Goal: Information Seeking & Learning: Learn about a topic

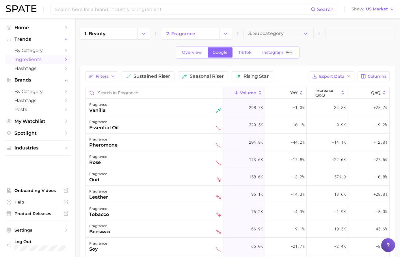
scroll to position [260, 0]
click at [140, 62] on div "1. beauty 2. fragrance 3. Subcategory Overview Google TikTok Instagram Beta Fil…" at bounding box center [238, 189] width 316 height 322
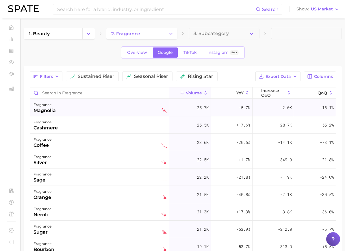
scroll to position [318, 0]
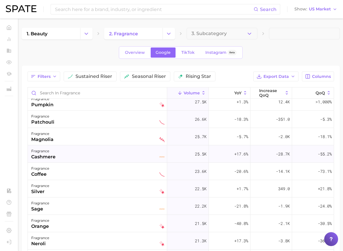
click at [55, 154] on div "fragrance" at bounding box center [43, 150] width 24 height 7
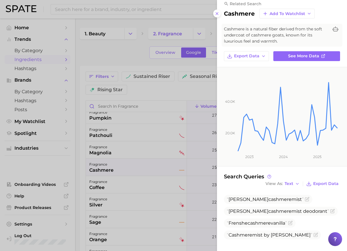
scroll to position [8, 0]
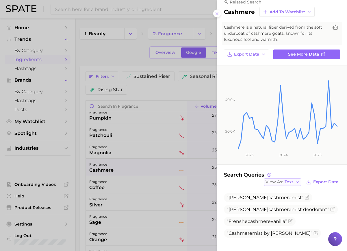
click at [267, 182] on span "View As" at bounding box center [274, 181] width 17 height 3
click at [276, 201] on span "Table" at bounding box center [279, 201] width 11 height 5
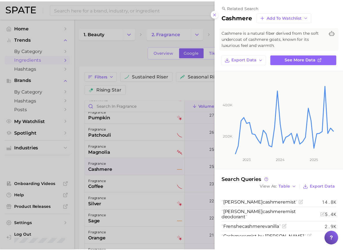
scroll to position [2, 0]
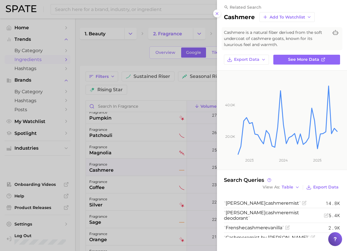
click at [168, 176] on div at bounding box center [173, 125] width 347 height 251
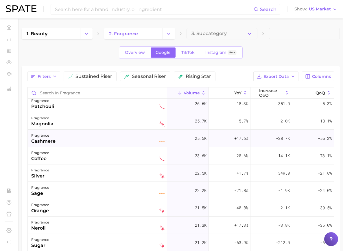
scroll to position [347, 0]
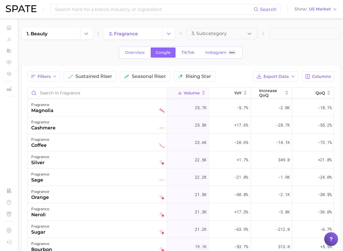
click at [212, 95] on div "Filters sustained riser seasonal riser rising star Export Data Columns Volume Y…" at bounding box center [180, 204] width 306 height 266
click at [215, 81] on div "Filters sustained riser seasonal riser rising star" at bounding box center [121, 76] width 188 height 10
click at [328, 74] on span "Columns" at bounding box center [321, 76] width 19 height 5
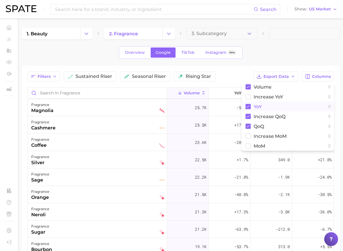
click at [256, 108] on span "YoY" at bounding box center [257, 106] width 8 height 5
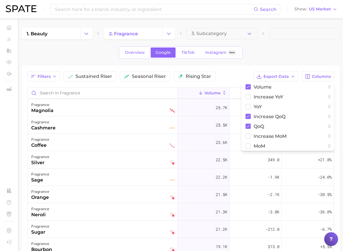
click at [215, 81] on div "Filters sustained riser seasonal riser rising star" at bounding box center [121, 76] width 188 height 10
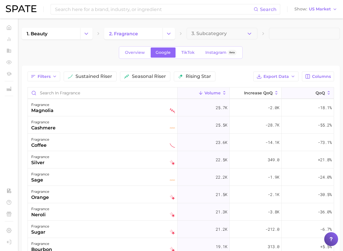
click at [302, 99] on button "QoQ" at bounding box center [307, 92] width 52 height 11
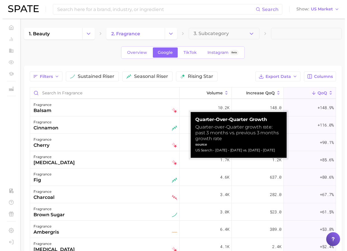
scroll to position [0, 0]
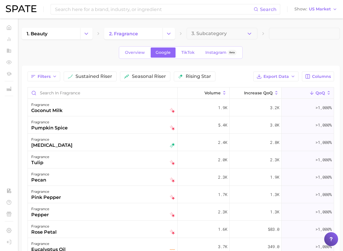
click at [309, 95] on icon at bounding box center [311, 92] width 5 height 5
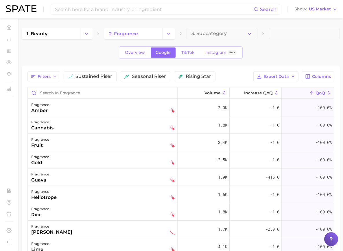
click at [310, 93] on polyline at bounding box center [311, 91] width 3 height 1
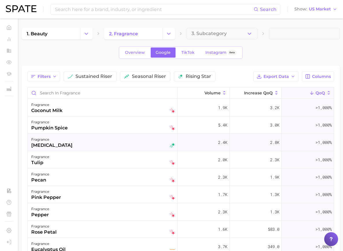
click at [73, 149] on div "[MEDICAL_DATA]" at bounding box center [51, 145] width 41 height 7
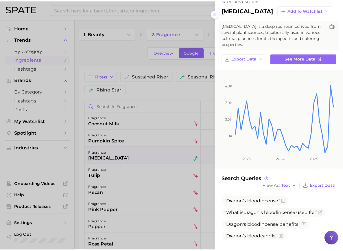
scroll to position [14, 0]
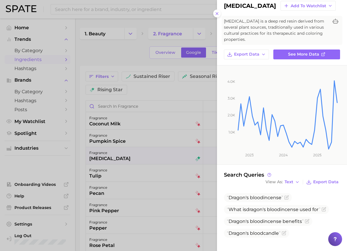
click at [160, 153] on div at bounding box center [173, 125] width 347 height 251
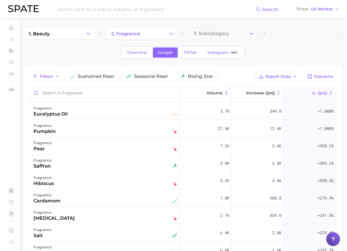
scroll to position [144, 0]
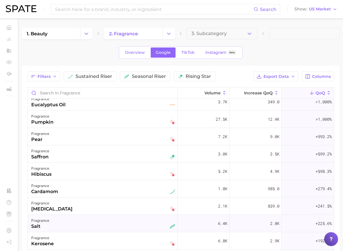
click at [159, 229] on div "fragrance salt" at bounding box center [103, 223] width 144 height 13
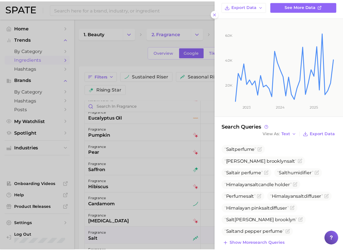
scroll to position [63, 0]
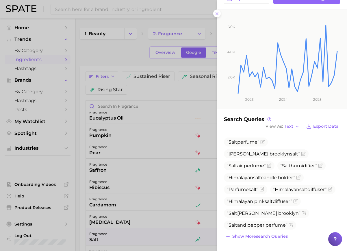
click at [80, 196] on div at bounding box center [173, 125] width 347 height 251
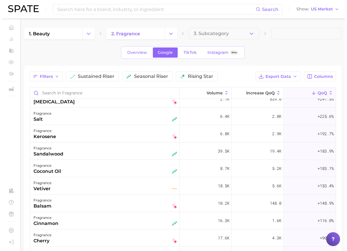
scroll to position [260, 0]
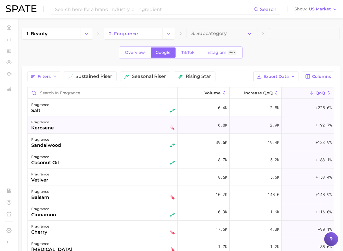
click at [148, 131] on div "fragrance kerosene" at bounding box center [103, 124] width 144 height 13
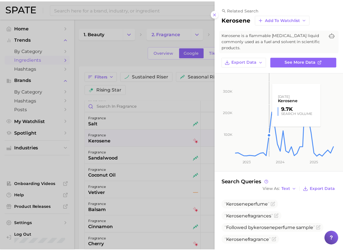
scroll to position [8, 0]
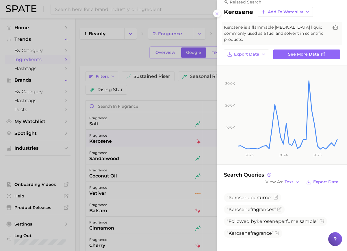
click at [185, 171] on div at bounding box center [173, 125] width 347 height 251
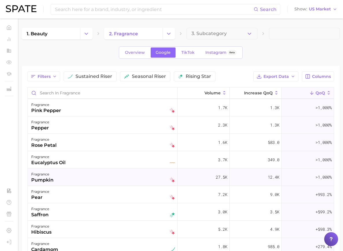
scroll to position [116, 0]
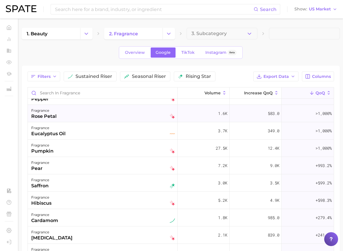
drag, startPoint x: 311, startPoint y: 127, endPoint x: 308, endPoint y: 127, distance: 3.2
click at [308, 122] on div ">1,000%" at bounding box center [307, 113] width 52 height 17
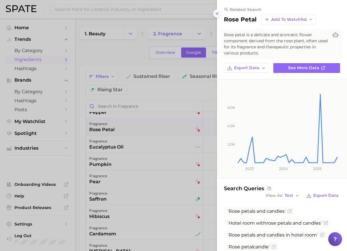
click at [219, 13] on button at bounding box center [217, 14] width 8 height 8
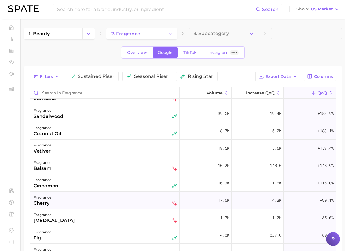
scroll to position [318, 0]
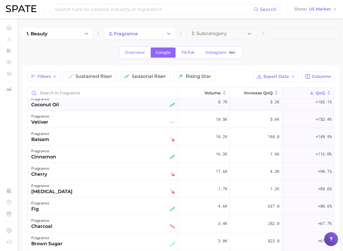
click at [120, 110] on div "fragrance coconut oil" at bounding box center [103, 101] width 150 height 17
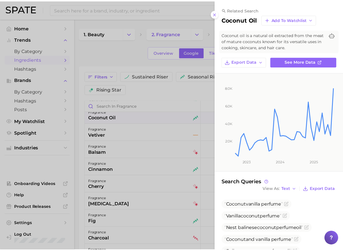
scroll to position [87, 0]
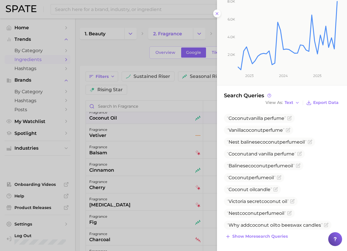
click at [131, 168] on div at bounding box center [173, 125] width 347 height 251
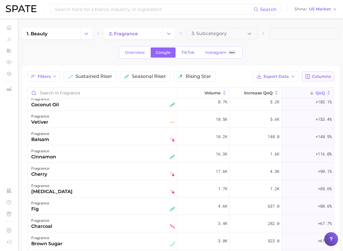
click at [309, 75] on icon "button" at bounding box center [307, 76] width 5 height 5
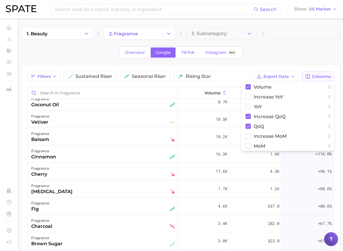
click at [309, 75] on icon "button" at bounding box center [307, 76] width 5 height 5
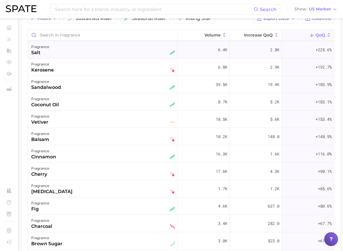
scroll to position [231, 0]
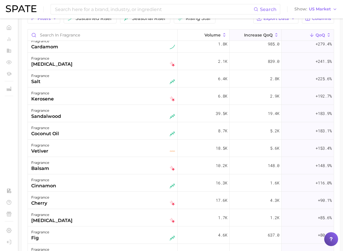
click at [256, 41] on button "increase QoQ" at bounding box center [255, 34] width 52 height 11
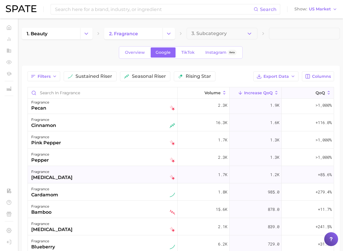
scroll to position [376, 0]
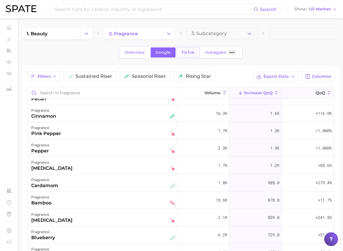
click at [199, 56] on link "TikTok" at bounding box center [187, 52] width 23 height 10
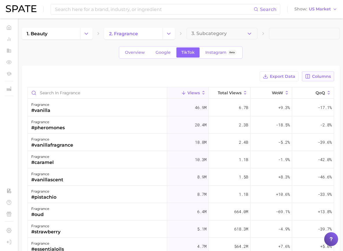
click at [316, 75] on span "Columns" at bounding box center [321, 76] width 19 height 5
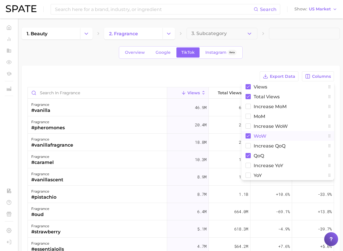
click at [253, 137] on span "WoW" at bounding box center [259, 136] width 13 height 5
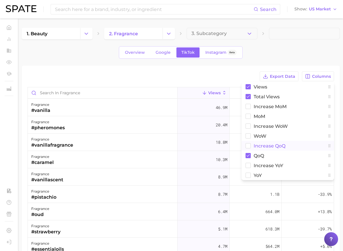
click at [253, 145] on span "increase QoQ" at bounding box center [269, 145] width 32 height 5
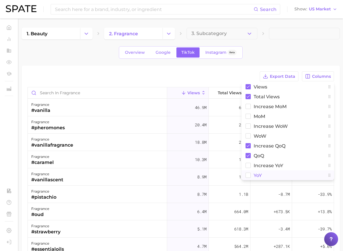
click at [251, 173] on button "YoY" at bounding box center [287, 175] width 92 height 10
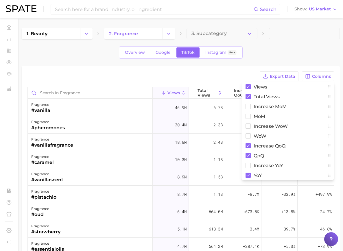
click at [251, 69] on div "Export Data Columns Views Total Views increase MoM MoM Increase WoW WoW increas…" at bounding box center [181, 205] width 318 height 278
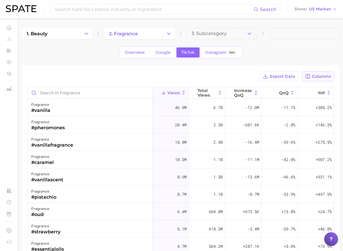
click at [306, 75] on icon "button" at bounding box center [307, 76] width 4 height 4
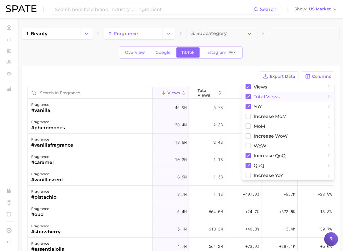
click at [245, 95] on rect at bounding box center [247, 96] width 5 height 5
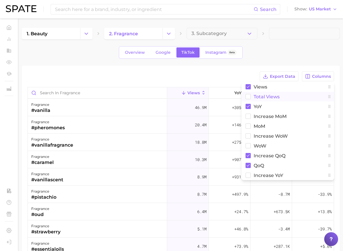
click at [217, 69] on div "Export Data Columns Views Total Views YoY increase MoM MoM Increase WoW WoW inc…" at bounding box center [181, 205] width 318 height 278
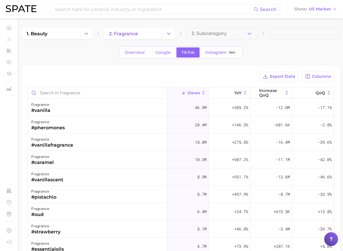
click at [189, 58] on div "Overview Google TikTok Instagram Beta" at bounding box center [181, 52] width 124 height 12
click at [175, 55] on link "Google" at bounding box center [163, 52] width 25 height 10
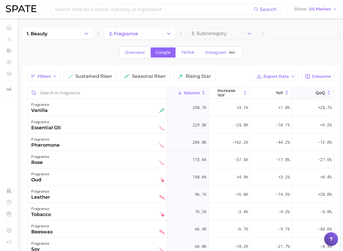
click at [309, 95] on icon at bounding box center [311, 92] width 5 height 5
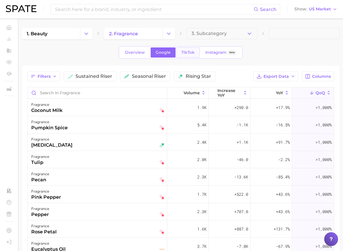
click at [194, 53] on span "TikTok" at bounding box center [187, 52] width 13 height 5
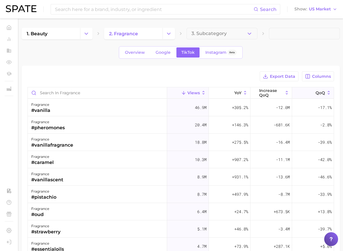
click at [309, 95] on icon at bounding box center [311, 92] width 5 height 5
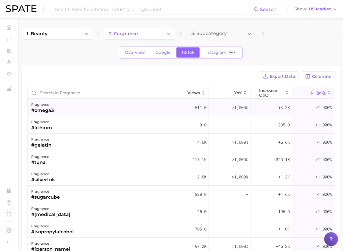
click at [117, 108] on div "fragrance #omega3" at bounding box center [97, 107] width 139 height 17
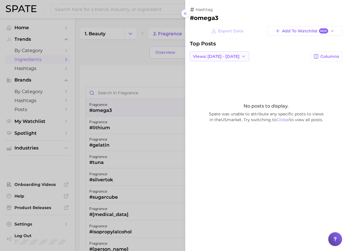
click at [208, 57] on span "Views: [DATE] - [DATE]" at bounding box center [216, 56] width 47 height 5
click at [202, 77] on span "Total Views" at bounding box center [205, 77] width 24 height 5
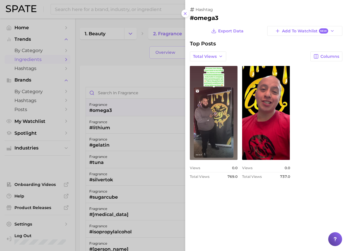
click at [136, 79] on div at bounding box center [173, 125] width 347 height 251
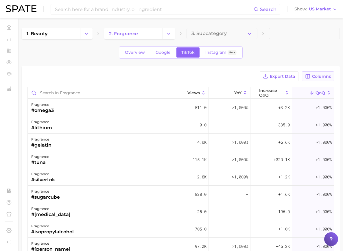
click at [323, 77] on span "Columns" at bounding box center [321, 76] width 19 height 5
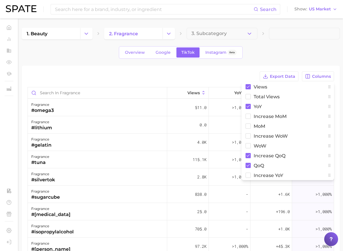
click at [272, 53] on div "Overview Google TikTok Instagram Beta" at bounding box center [181, 52] width 318 height 12
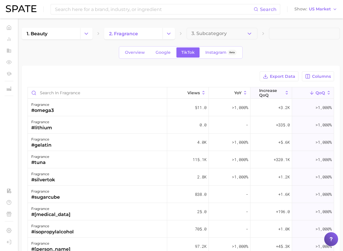
click at [277, 89] on span "increase QoQ" at bounding box center [271, 92] width 24 height 9
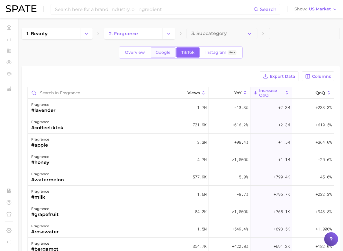
click at [170, 52] on span "Google" at bounding box center [162, 52] width 15 height 5
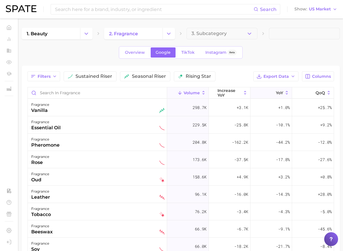
click at [276, 95] on span "YoY" at bounding box center [279, 92] width 7 height 5
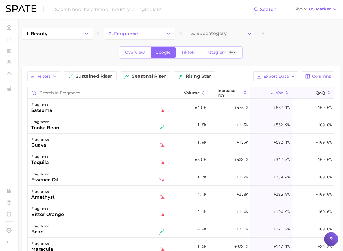
click at [309, 95] on icon at bounding box center [311, 92] width 5 height 5
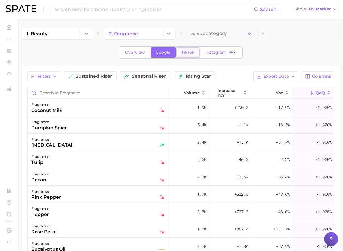
click at [194, 52] on span "TikTok" at bounding box center [187, 52] width 13 height 5
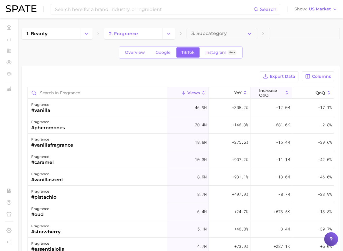
click at [265, 93] on span "increase QoQ" at bounding box center [271, 92] width 24 height 9
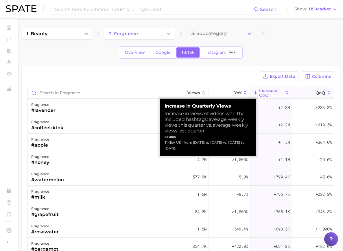
click at [299, 91] on button "QoQ" at bounding box center [313, 92] width 42 height 11
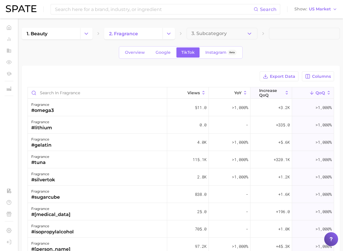
click at [282, 96] on span "increase QoQ" at bounding box center [271, 92] width 24 height 9
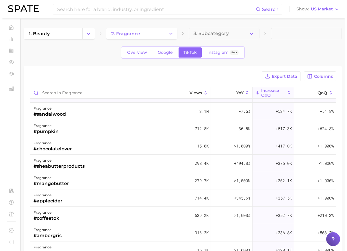
scroll to position [231, 0]
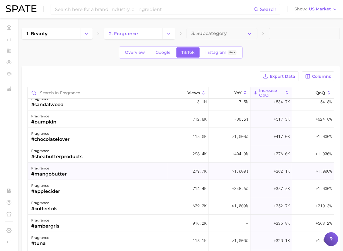
click at [67, 172] on div "#mangobutter" at bounding box center [49, 173] width 36 height 7
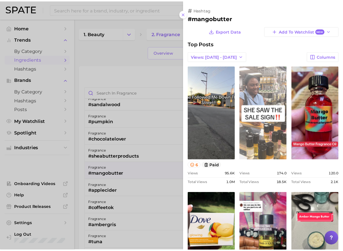
scroll to position [195, 0]
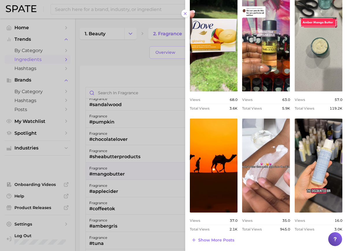
click at [164, 158] on div at bounding box center [173, 125] width 347 height 251
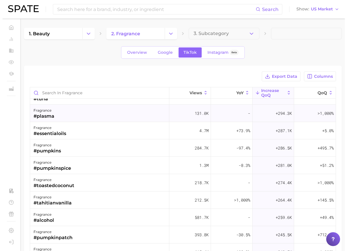
scroll to position [347, 0]
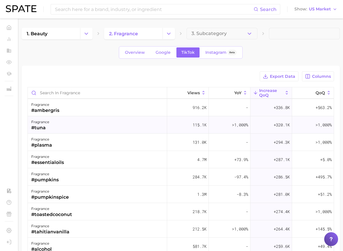
click at [113, 130] on div "fragrance #tuna" at bounding box center [97, 124] width 139 height 17
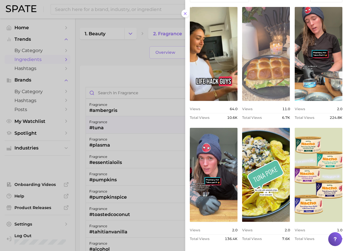
scroll to position [60, 0]
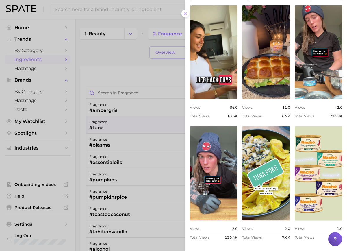
click at [165, 162] on div at bounding box center [173, 125] width 347 height 251
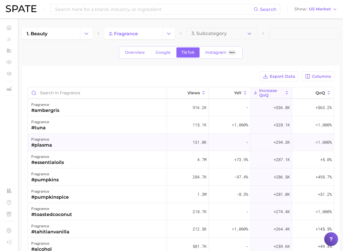
click at [133, 138] on div "fragrance #plasma" at bounding box center [97, 142] width 139 height 17
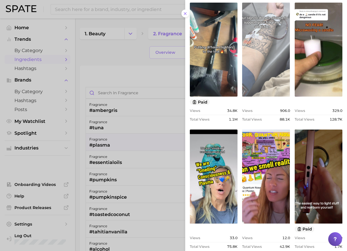
scroll to position [116, 0]
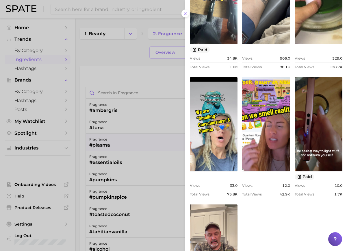
click at [140, 151] on div at bounding box center [173, 125] width 347 height 251
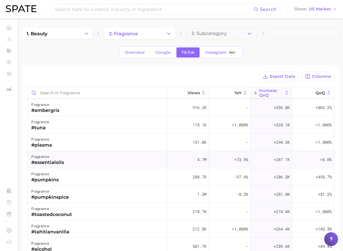
click at [128, 159] on div "fragrance #essentialoils" at bounding box center [97, 159] width 139 height 17
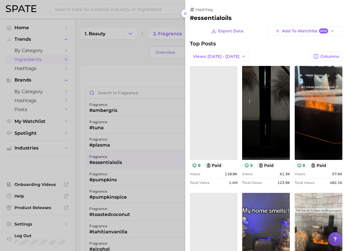
scroll to position [0, 0]
click at [128, 159] on div at bounding box center [173, 125] width 347 height 251
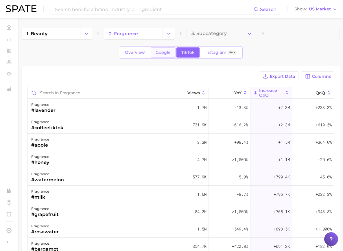
click at [175, 55] on link "Google" at bounding box center [163, 52] width 25 height 10
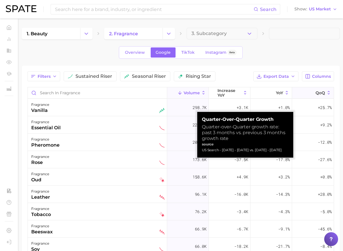
click at [309, 95] on icon at bounding box center [311, 92] width 5 height 5
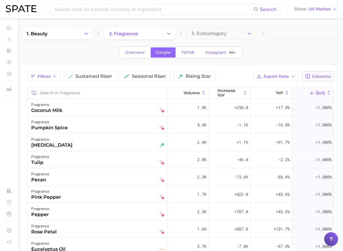
click at [328, 75] on span "Columns" at bounding box center [321, 76] width 19 height 5
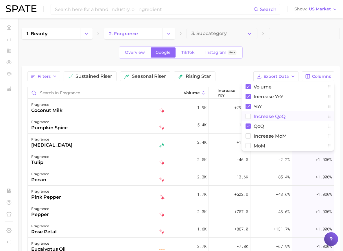
click at [255, 117] on span "increase QoQ" at bounding box center [269, 116] width 32 height 5
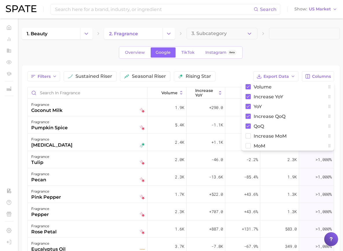
click at [215, 81] on div "Filters sustained riser seasonal riser rising star" at bounding box center [121, 76] width 188 height 10
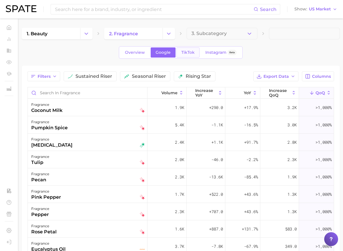
click at [194, 52] on span "TikTok" at bounding box center [187, 52] width 13 height 5
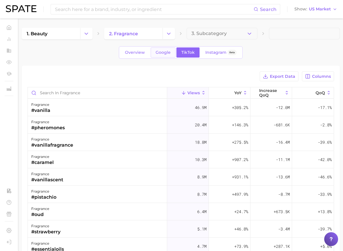
click at [170, 54] on span "Google" at bounding box center [162, 52] width 15 height 5
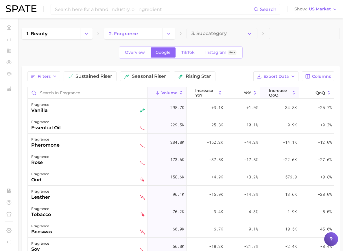
click at [290, 97] on span "increase QoQ" at bounding box center [279, 92] width 21 height 9
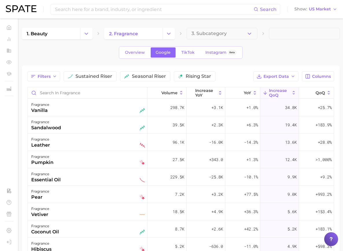
click at [127, 54] on div "Overview Google TikTok Instagram Beta" at bounding box center [181, 52] width 318 height 12
click at [199, 57] on link "TikTok" at bounding box center [187, 52] width 23 height 10
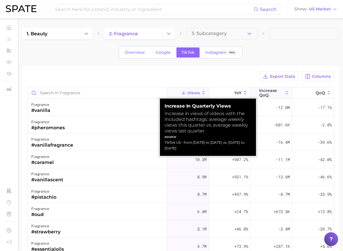
click at [270, 98] on button "increase QoQ" at bounding box center [271, 92] width 42 height 11
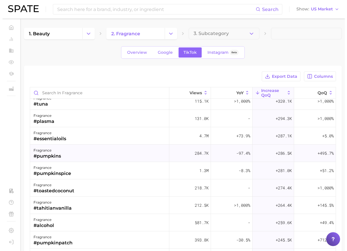
scroll to position [376, 0]
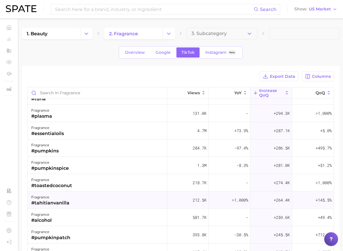
click at [69, 200] on div "#tahitianvanilla" at bounding box center [50, 202] width 38 height 7
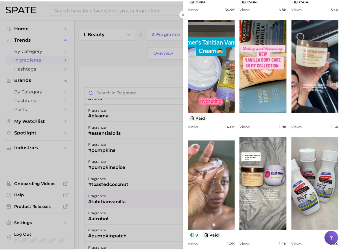
scroll to position [181, 0]
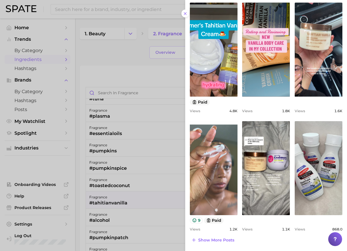
click at [160, 144] on div at bounding box center [173, 125] width 347 height 251
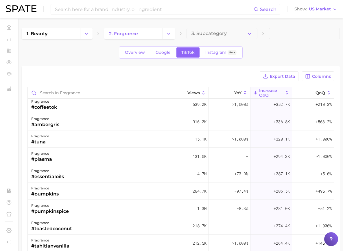
scroll to position [347, 0]
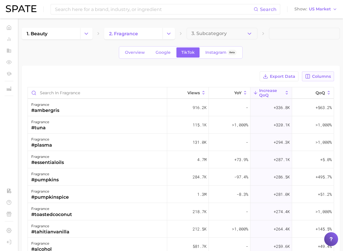
click at [311, 80] on button "Columns" at bounding box center [318, 76] width 32 height 10
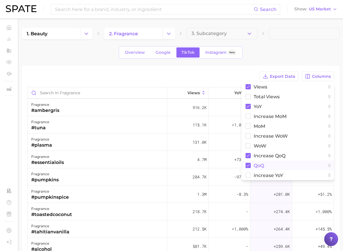
click at [249, 164] on button "QoQ" at bounding box center [287, 165] width 92 height 10
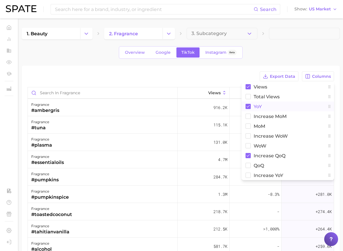
click at [258, 105] on span "YoY" at bounding box center [257, 106] width 8 height 5
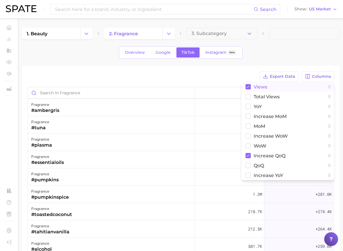
click at [257, 88] on span "Views" at bounding box center [260, 86] width 14 height 5
click at [246, 71] on div "Export Data Columns Views Total Views YoY increase MoM MoM Increase WoW WoW inc…" at bounding box center [181, 205] width 318 height 278
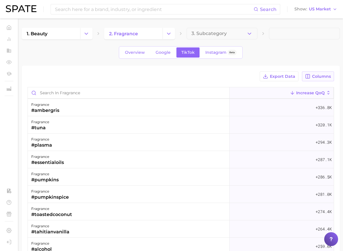
click at [314, 79] on span "Columns" at bounding box center [321, 76] width 19 height 5
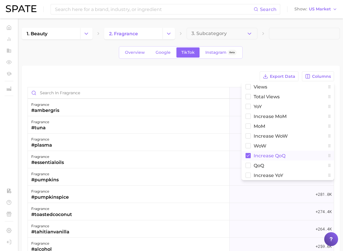
click at [255, 155] on span "increase QoQ" at bounding box center [269, 155] width 32 height 5
click at [254, 165] on span "QoQ" at bounding box center [258, 165] width 10 height 5
click at [237, 69] on div "Export Data Columns Views Total Views YoY increase MoM MoM Increase WoW WoW inc…" at bounding box center [181, 205] width 318 height 278
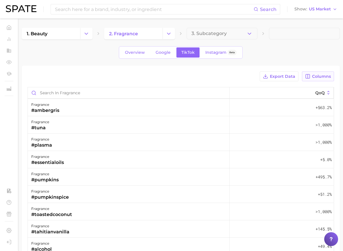
click at [315, 76] on span "Columns" at bounding box center [321, 76] width 19 height 5
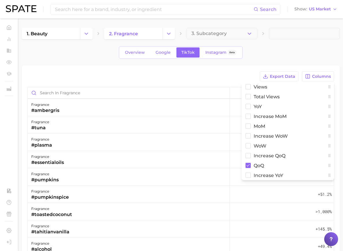
click at [133, 67] on div "Export Data Columns Views Total Views YoY increase MoM MoM Increase WoW WoW inc…" at bounding box center [181, 205] width 318 height 278
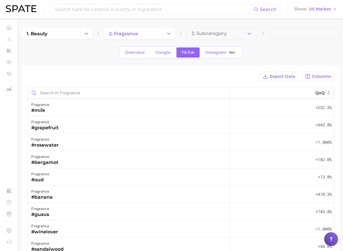
scroll to position [0, 0]
click at [318, 75] on span "Columns" at bounding box center [321, 76] width 19 height 5
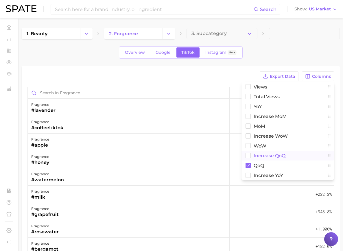
click at [264, 155] on span "increase QoQ" at bounding box center [269, 155] width 32 height 5
click at [290, 65] on div "1. beauty 2. fragrance 3. Subcategory Overview Google TikTok Instagram Beta Exp…" at bounding box center [181, 186] width 318 height 316
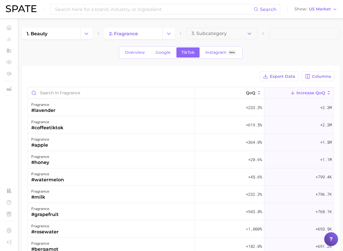
click at [102, 65] on div "1. beauty 2. fragrance 3. Subcategory Overview Google TikTok Instagram Beta Exp…" at bounding box center [181, 186] width 318 height 316
click at [318, 77] on span "Columns" at bounding box center [321, 76] width 19 height 5
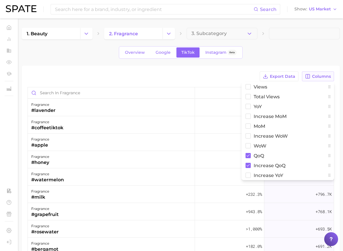
click at [318, 77] on span "Columns" at bounding box center [321, 76] width 19 height 5
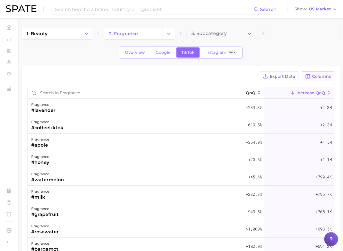
click at [318, 77] on span "Columns" at bounding box center [321, 76] width 19 height 5
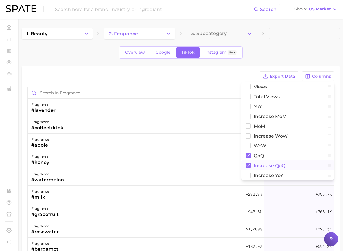
click at [274, 161] on button "increase QoQ" at bounding box center [287, 165] width 92 height 10
click at [314, 45] on div "1. beauty 2. fragrance 3. Subcategory Overview Google TikTok Instagram Beta Exp…" at bounding box center [181, 186] width 318 height 316
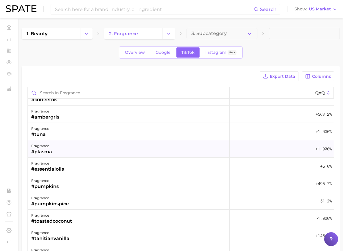
scroll to position [347, 0]
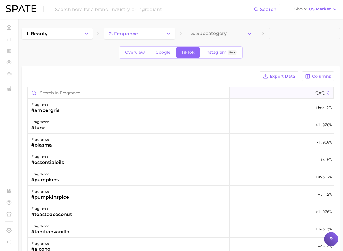
click at [309, 91] on icon at bounding box center [311, 92] width 5 height 5
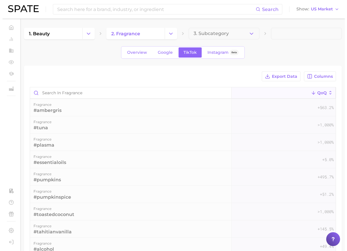
scroll to position [0, 0]
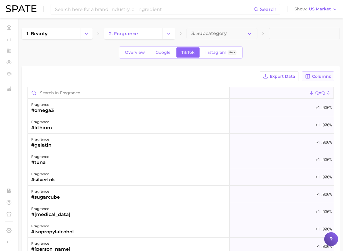
click at [315, 75] on span "Columns" at bounding box center [321, 76] width 19 height 5
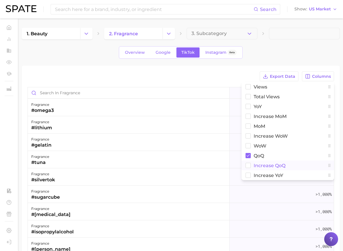
click at [253, 162] on button "increase QoQ" at bounding box center [287, 165] width 92 height 10
click at [260, 86] on span "Views" at bounding box center [260, 86] width 14 height 5
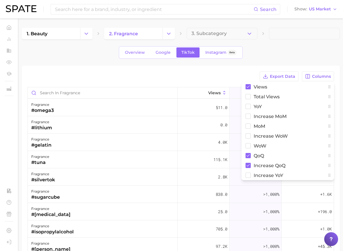
click at [290, 61] on div "1. beauty 2. fragrance 3. Subcategory Overview Google TikTok Instagram Beta Exp…" at bounding box center [181, 186] width 318 height 316
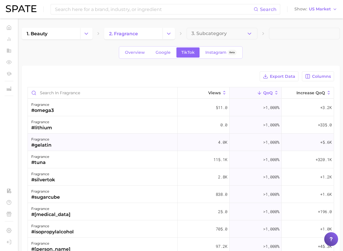
click at [134, 143] on div "fragrance #gelatin" at bounding box center [103, 142] width 150 height 17
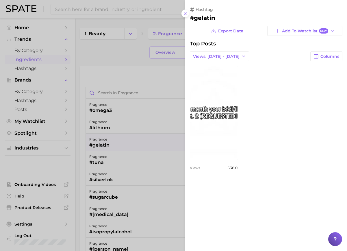
click at [134, 143] on div at bounding box center [173, 125] width 347 height 251
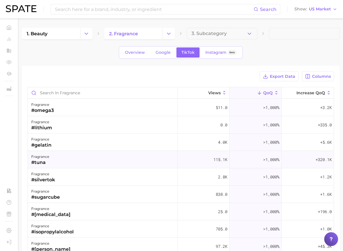
click at [122, 157] on div "fragrance #tuna" at bounding box center [103, 159] width 150 height 17
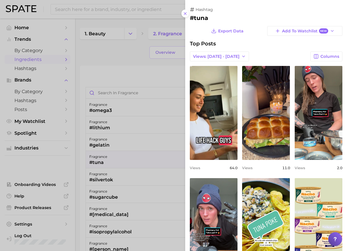
click at [122, 157] on div at bounding box center [173, 125] width 347 height 251
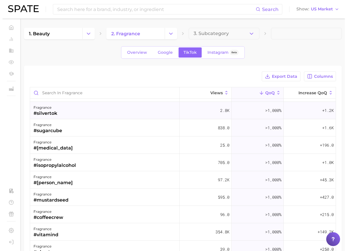
scroll to position [58, 0]
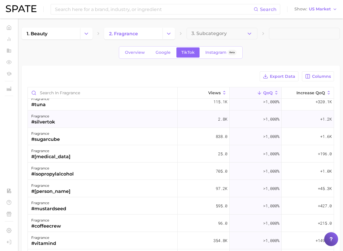
click at [117, 117] on div "fragrance #silvertok" at bounding box center [103, 118] width 150 height 17
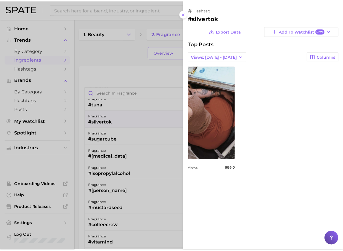
scroll to position [0, 0]
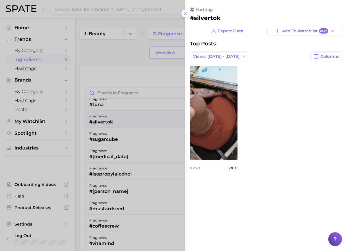
click at [117, 117] on div at bounding box center [173, 125] width 347 height 251
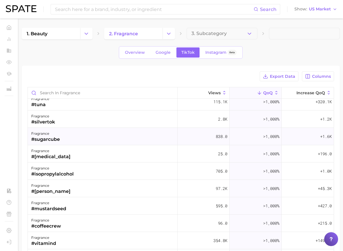
click at [60, 134] on div "fragrance" at bounding box center [45, 133] width 29 height 7
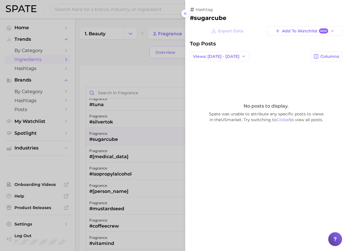
click at [114, 134] on div at bounding box center [173, 125] width 347 height 251
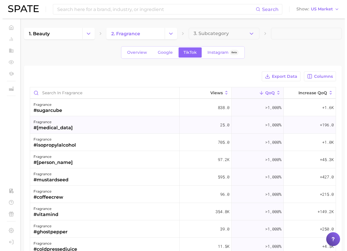
scroll to position [116, 0]
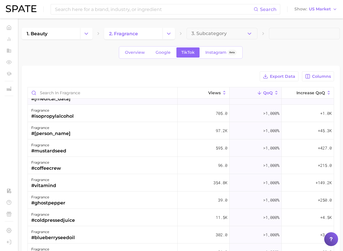
click at [125, 149] on div "fragrance #mustardseed" at bounding box center [103, 147] width 150 height 17
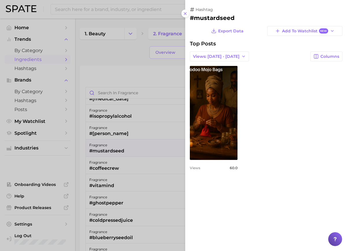
scroll to position [0, 0]
click at [223, 56] on span "Views: [DATE] - [DATE]" at bounding box center [216, 56] width 47 height 5
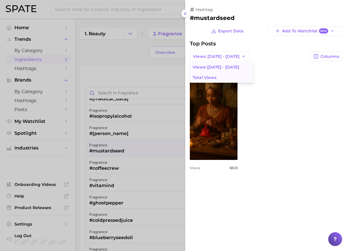
click at [211, 76] on span "Total Views" at bounding box center [205, 77] width 24 height 5
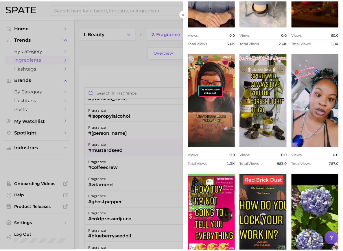
scroll to position [189, 0]
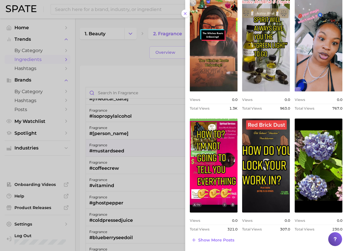
click at [156, 146] on div at bounding box center [173, 125] width 347 height 251
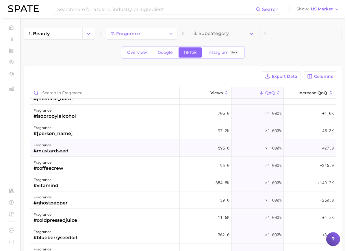
scroll to position [144, 0]
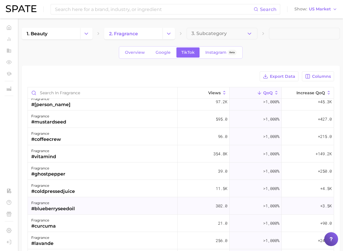
click at [75, 211] on div "#blueberryseedoil" at bounding box center [53, 208] width 44 height 7
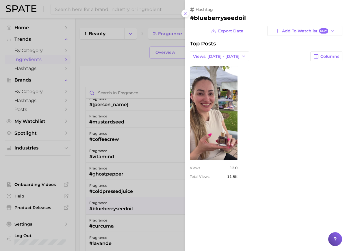
scroll to position [0, 0]
click at [224, 65] on div "Export Data Add to Watchlist New Top Posts Views: [DATE] - [DATE] Columns view …" at bounding box center [266, 104] width 153 height 157
click at [223, 61] on div "Export Data Add to Watchlist New Top Posts Views: [DATE] - [DATE] Columns view …" at bounding box center [266, 104] width 153 height 157
click at [219, 61] on button "Views: [DATE] - [DATE]" at bounding box center [219, 56] width 59 height 10
click at [212, 73] on button "Total Views" at bounding box center [222, 77] width 64 height 10
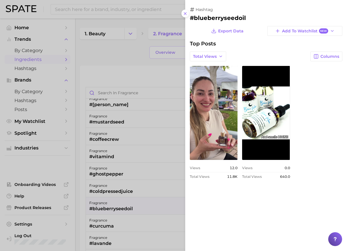
click at [153, 171] on div at bounding box center [173, 125] width 347 height 251
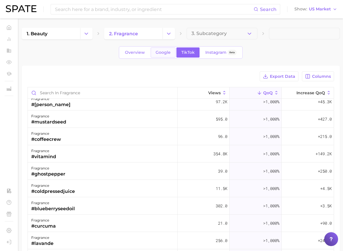
click at [170, 51] on span "Google" at bounding box center [162, 52] width 15 height 5
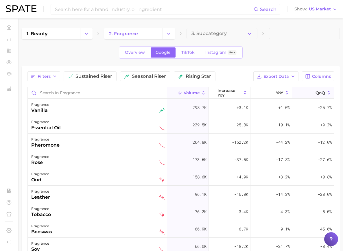
click at [313, 99] on button "QoQ" at bounding box center [313, 92] width 42 height 11
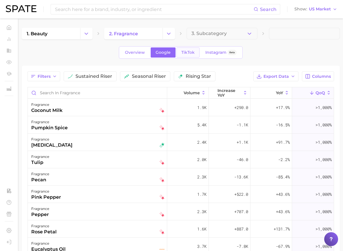
click at [194, 53] on span "TikTok" at bounding box center [187, 52] width 13 height 5
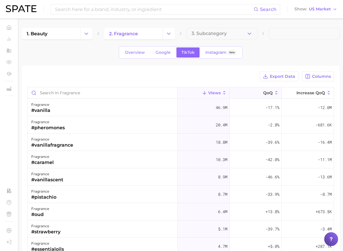
click at [262, 92] on icon at bounding box center [259, 92] width 5 height 5
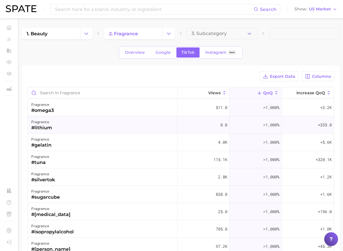
click at [120, 125] on div "fragrance #lithium" at bounding box center [103, 124] width 150 height 17
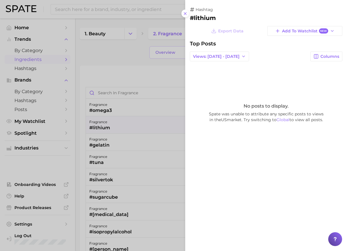
click at [120, 124] on div at bounding box center [173, 125] width 347 height 251
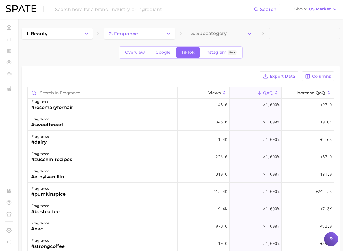
scroll to position [318, 0]
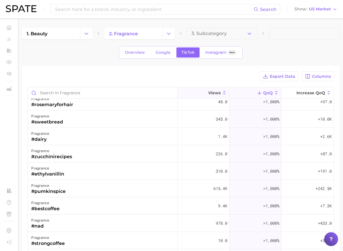
click at [220, 93] on span "Views" at bounding box center [214, 92] width 12 height 5
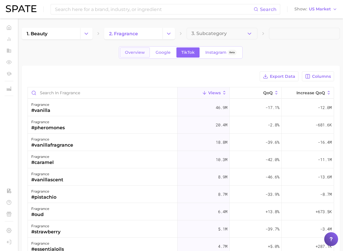
click at [145, 53] on span "Overview" at bounding box center [135, 52] width 20 height 5
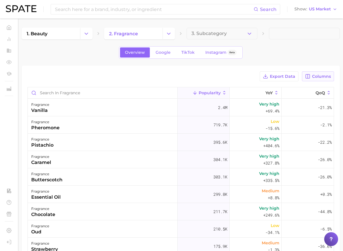
click at [310, 76] on button "Columns" at bounding box center [318, 76] width 32 height 10
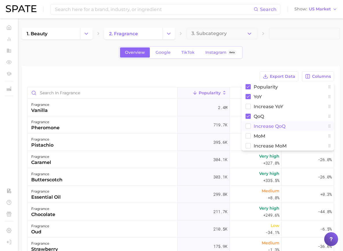
click at [263, 129] on button "Increase QoQ" at bounding box center [287, 126] width 92 height 10
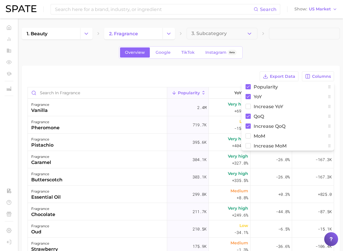
click at [231, 63] on div "1. beauty 2. fragrance 3. Subcategory Overview Google TikTok Instagram Beta Exp…" at bounding box center [181, 186] width 318 height 316
